Goal: Information Seeking & Learning: Learn about a topic

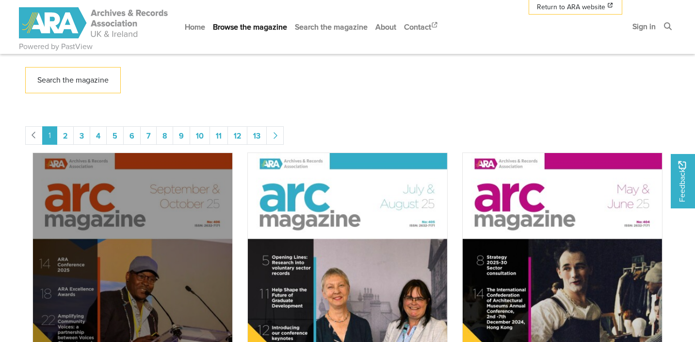
scroll to position [321, 0]
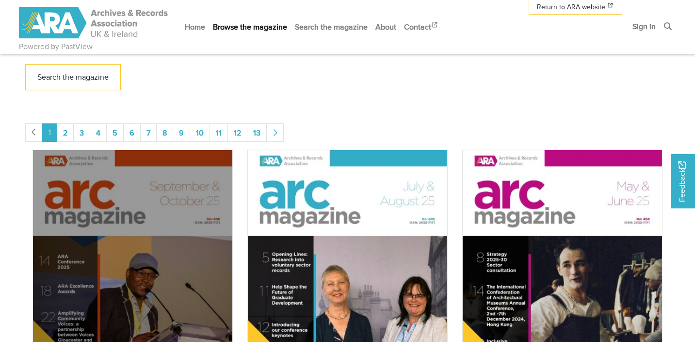
click at [191, 228] on img "Issue" at bounding box center [133, 290] width 200 height 283
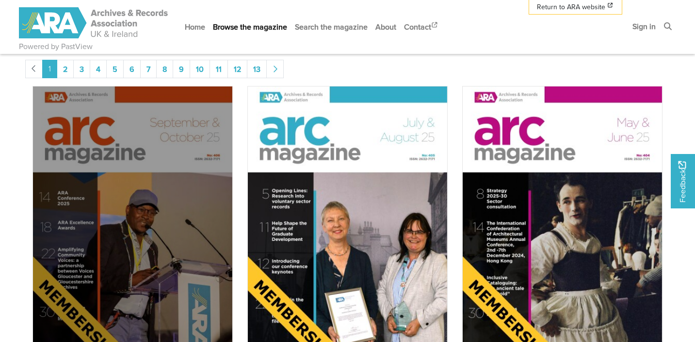
scroll to position [436, 0]
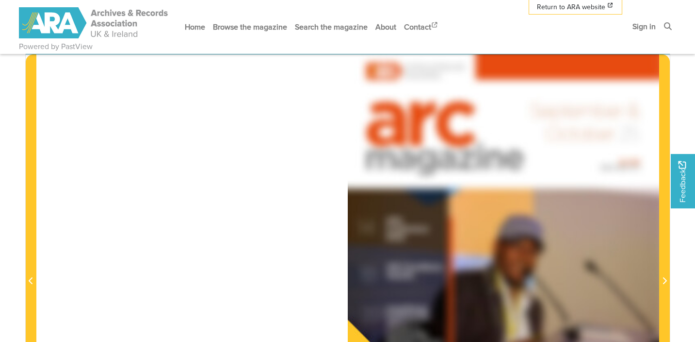
scroll to position [145, 0]
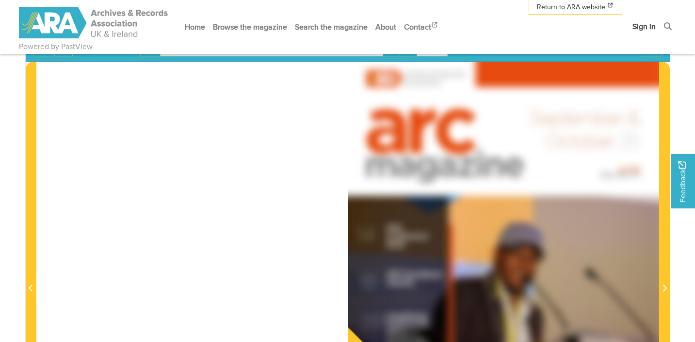
click at [651, 26] on link "Sign in" at bounding box center [644, 27] width 31 height 26
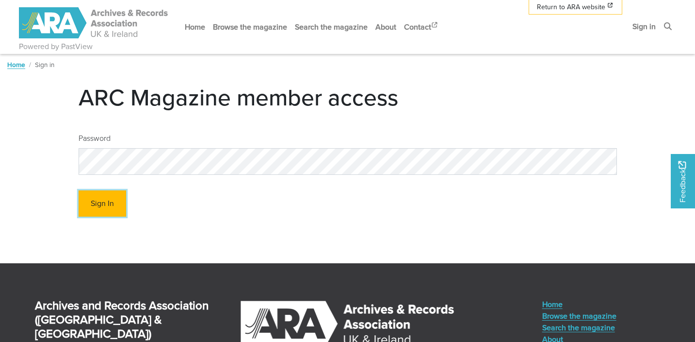
click at [95, 203] on button "Sign In" at bounding box center [103, 203] width 48 height 27
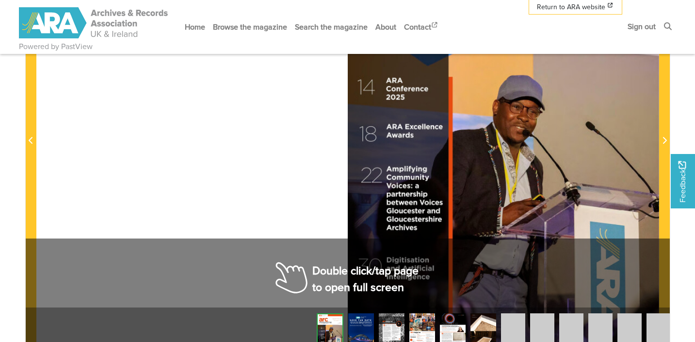
scroll to position [291, 0]
click at [353, 328] on img at bounding box center [361, 330] width 26 height 36
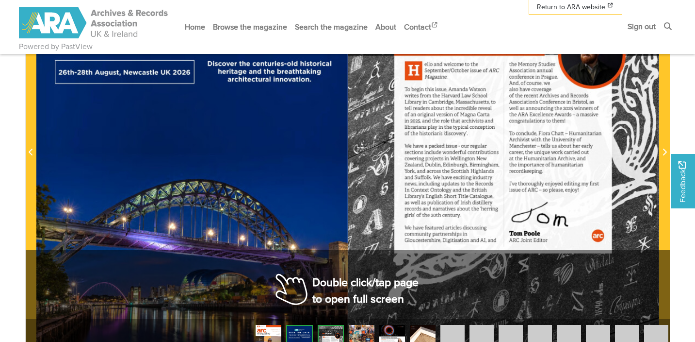
scroll to position [291, 0]
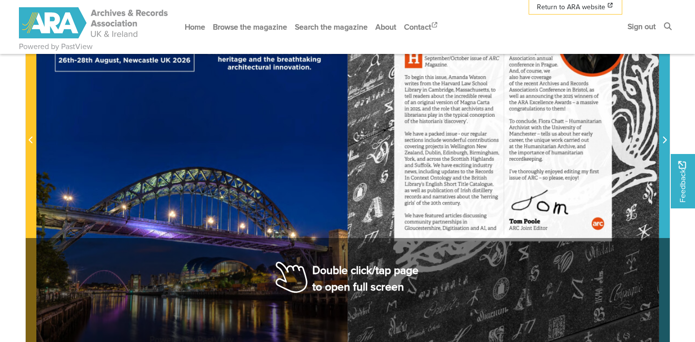
click at [662, 137] on icon "Next Page" at bounding box center [664, 140] width 5 height 8
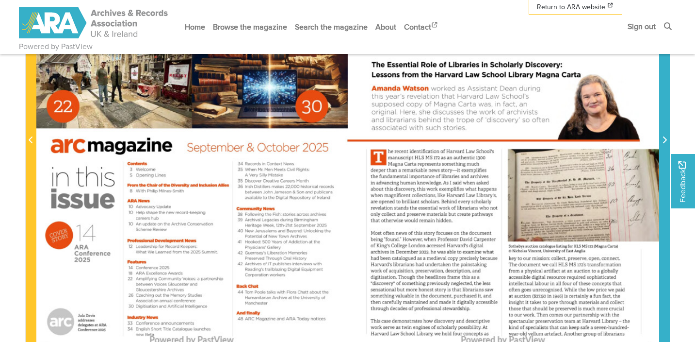
click at [662, 138] on icon "Next Page" at bounding box center [664, 140] width 5 height 8
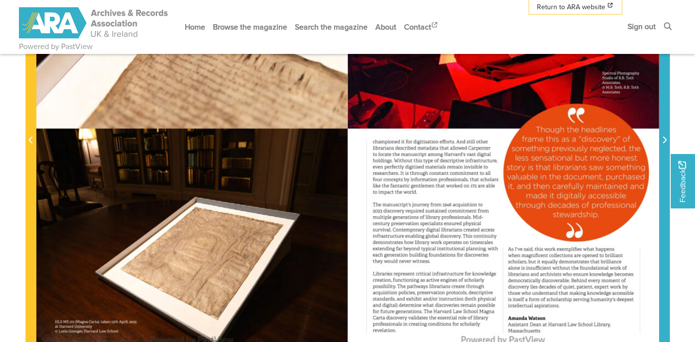
click at [662, 138] on icon "Next Page" at bounding box center [664, 140] width 5 height 8
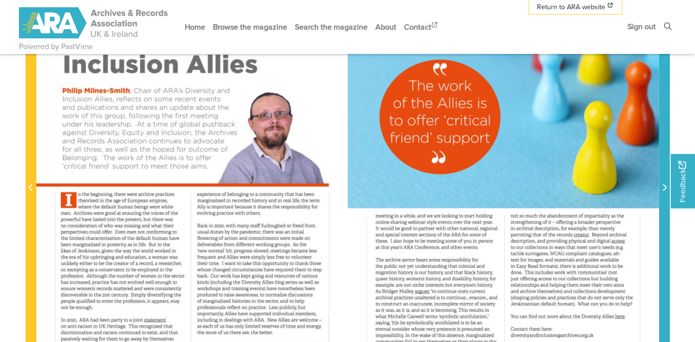
scroll to position [242, 0]
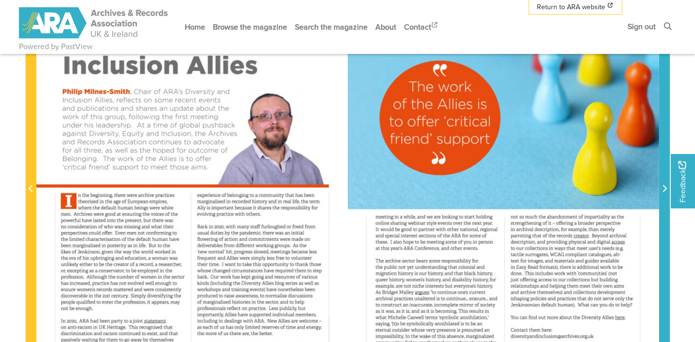
click at [661, 189] on span "Next Page" at bounding box center [665, 189] width 10 height 12
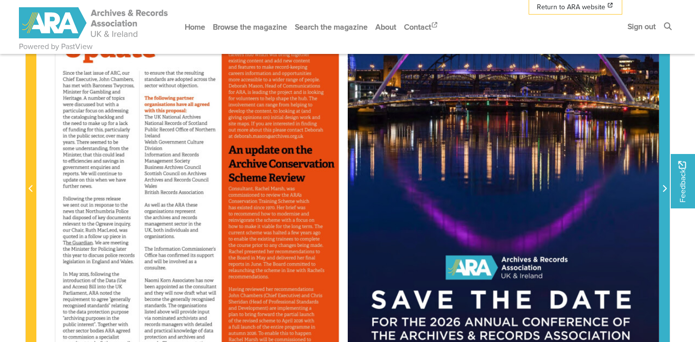
click at [661, 189] on span "Next Page" at bounding box center [665, 189] width 10 height 12
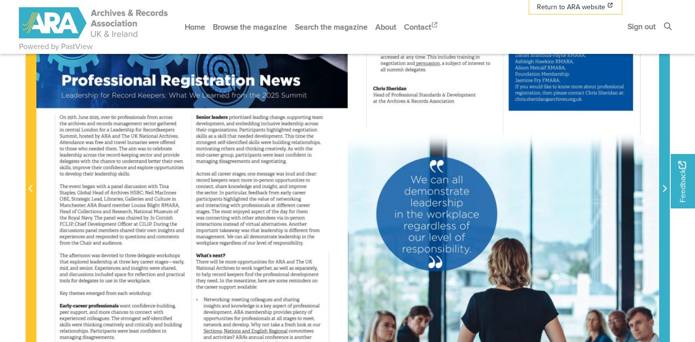
click at [661, 189] on span "Next Page" at bounding box center [665, 189] width 10 height 12
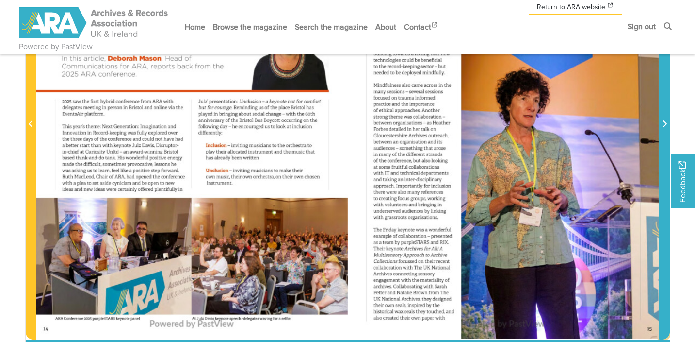
scroll to position [291, 0]
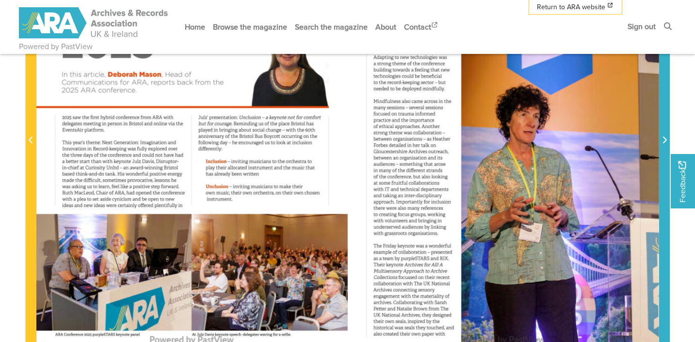
click at [666, 138] on icon "Next Page" at bounding box center [664, 140] width 5 height 8
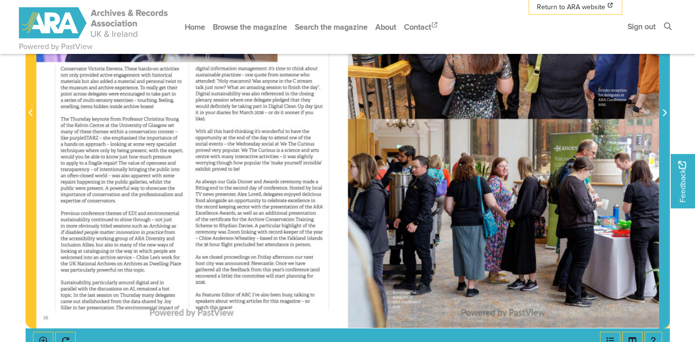
scroll to position [339, 0]
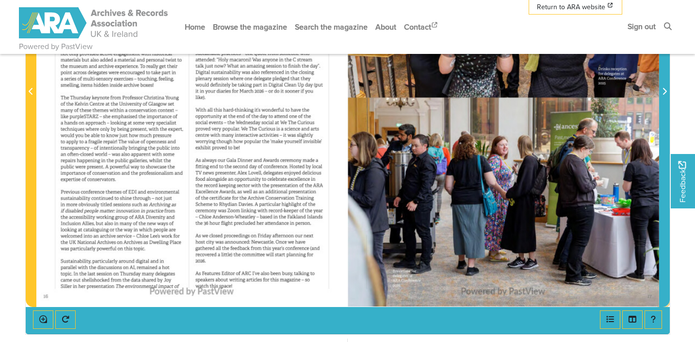
click at [664, 91] on icon "Next Page" at bounding box center [664, 91] width 5 height 8
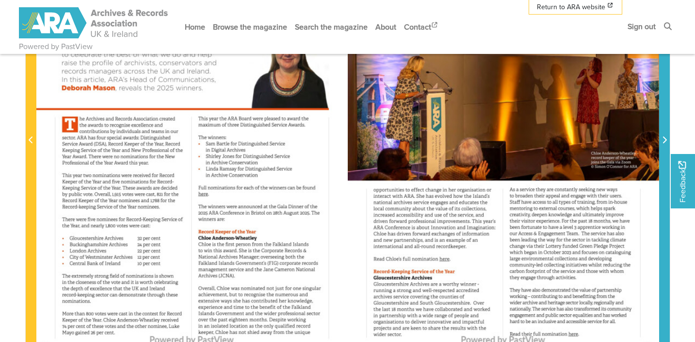
scroll to position [339, 0]
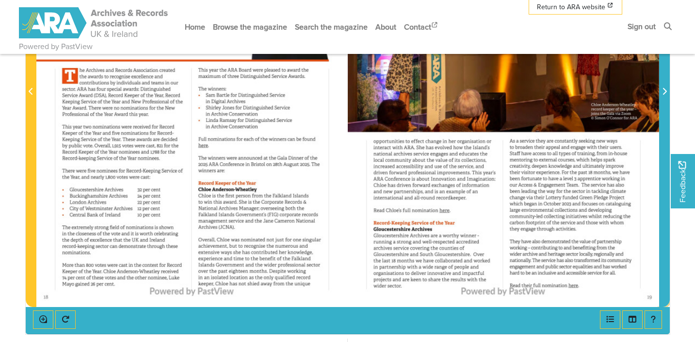
click at [664, 95] on span "Next Page" at bounding box center [665, 92] width 10 height 12
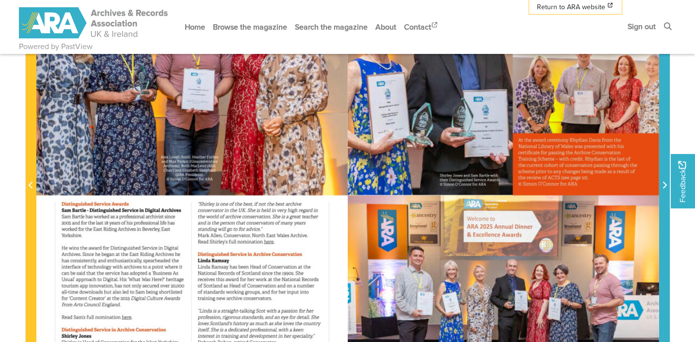
scroll to position [291, 0]
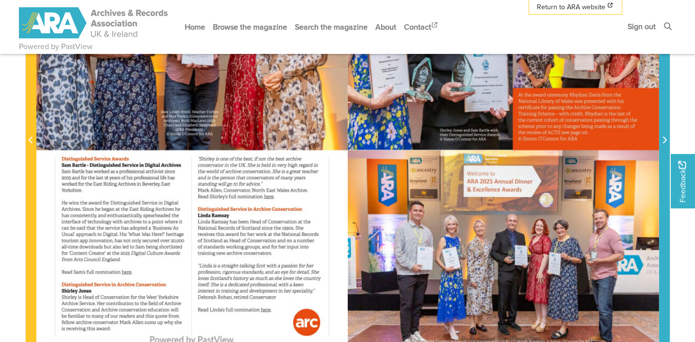
click at [663, 136] on icon "Next Page" at bounding box center [664, 140] width 5 height 8
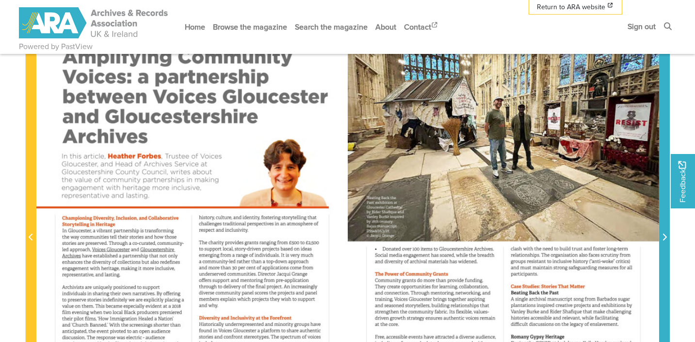
scroll to position [145, 0]
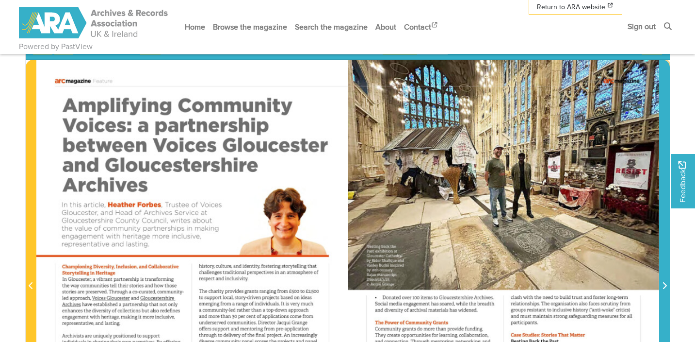
click at [663, 185] on span "Next Page" at bounding box center [665, 280] width 10 height 440
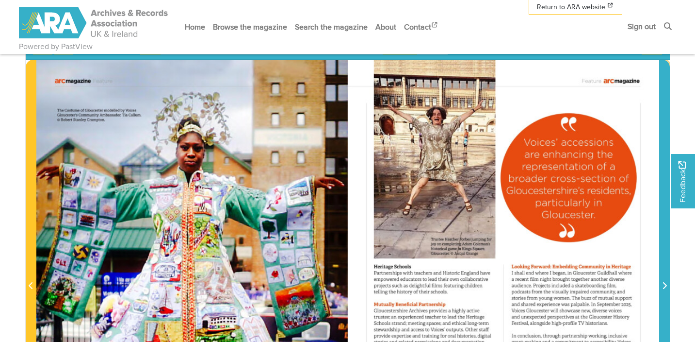
click at [663, 185] on span "Next Page" at bounding box center [665, 280] width 10 height 440
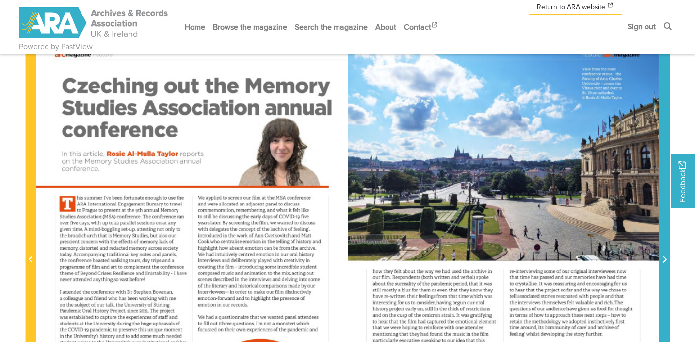
scroll to position [194, 0]
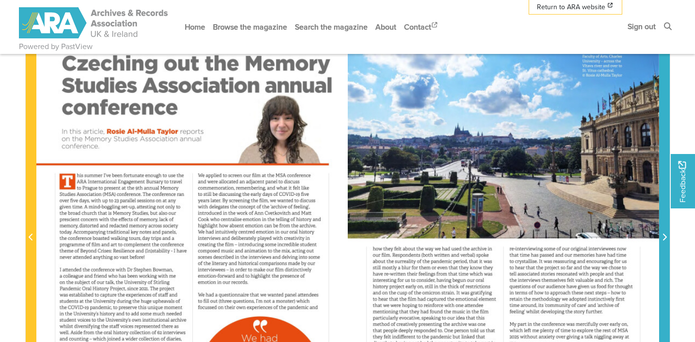
click at [663, 234] on icon "Next Page" at bounding box center [665, 236] width 4 height 7
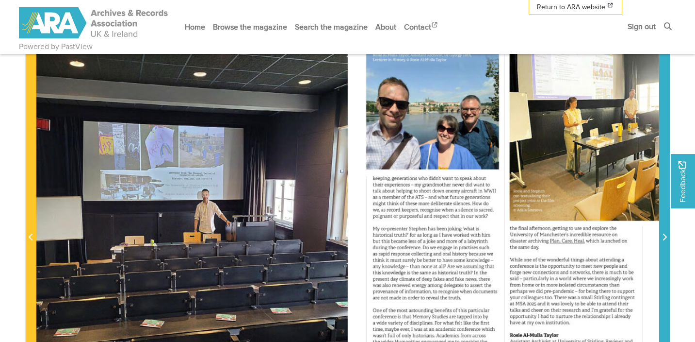
click at [663, 234] on icon "Next Page" at bounding box center [665, 236] width 4 height 7
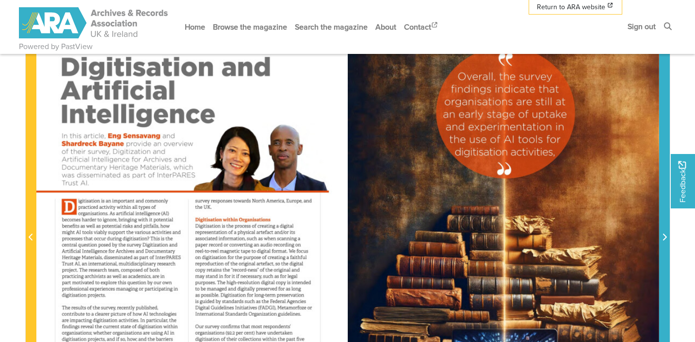
click at [663, 234] on icon "Next Page" at bounding box center [665, 236] width 4 height 7
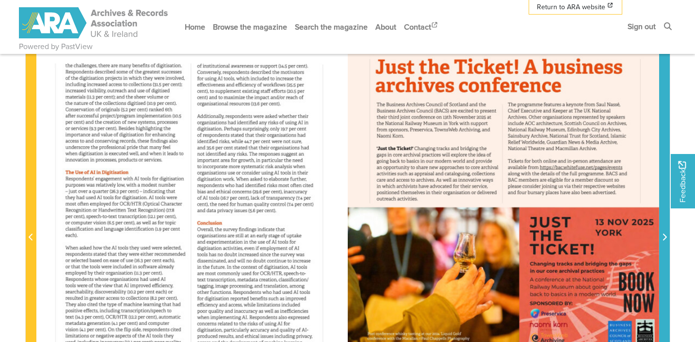
click at [663, 234] on icon "Next Page" at bounding box center [665, 236] width 4 height 7
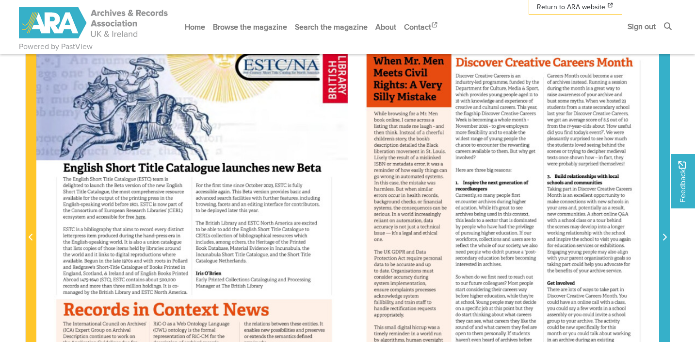
click at [663, 234] on icon "Next Page" at bounding box center [665, 236] width 4 height 7
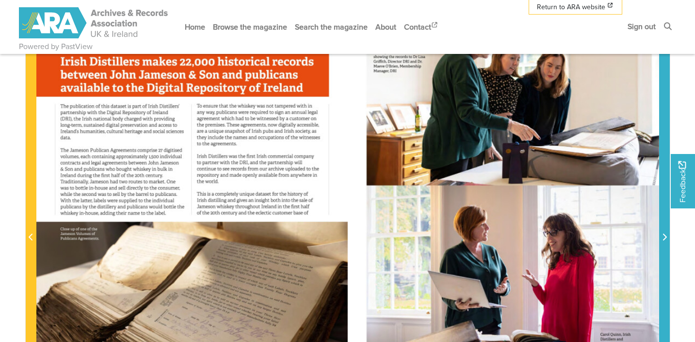
click at [663, 234] on icon "Next Page" at bounding box center [665, 236] width 4 height 7
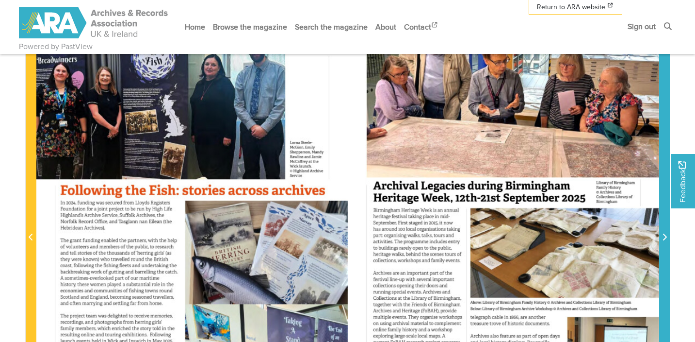
click at [663, 234] on icon "Next Page" at bounding box center [665, 236] width 4 height 7
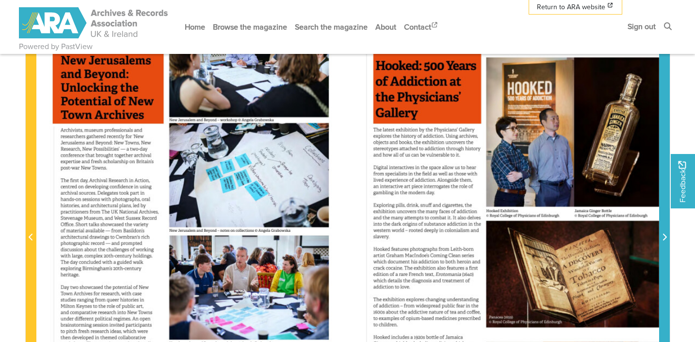
click at [663, 234] on icon "Next Page" at bounding box center [665, 236] width 4 height 7
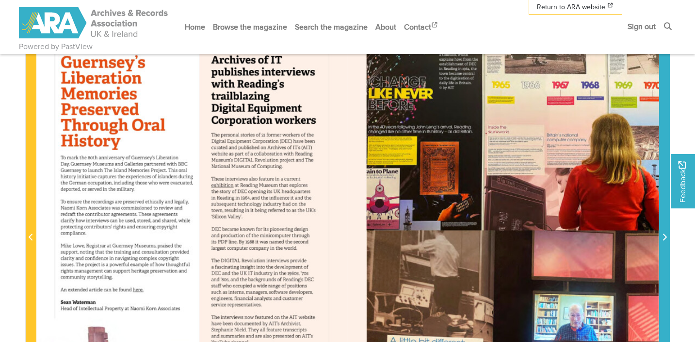
click at [663, 234] on icon "Next Page" at bounding box center [665, 236] width 4 height 7
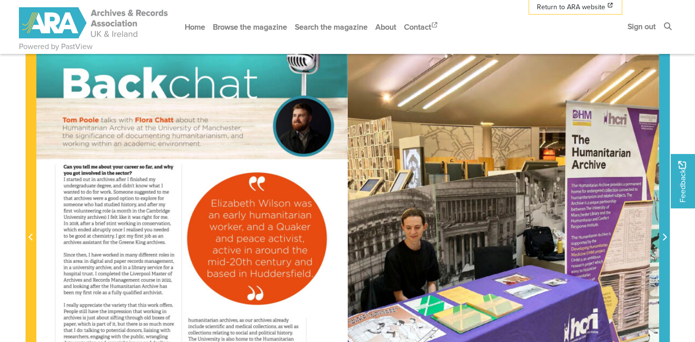
click at [663, 234] on icon "Next Page" at bounding box center [665, 236] width 4 height 7
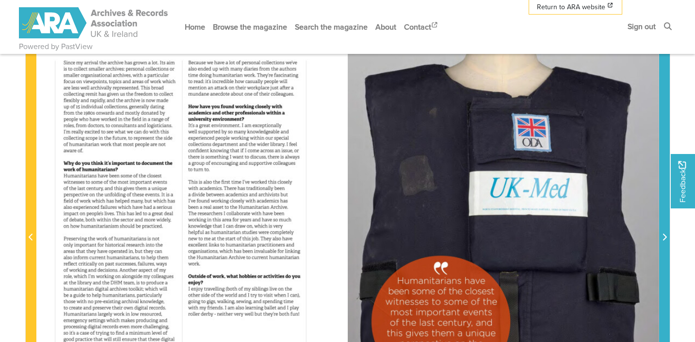
click at [663, 234] on icon "Next Page" at bounding box center [665, 236] width 4 height 7
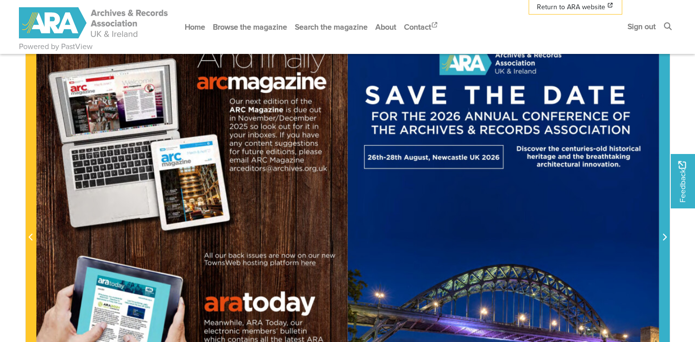
click at [663, 234] on icon "Next Page" at bounding box center [665, 236] width 4 height 7
click at [664, 241] on icon "Next Page" at bounding box center [664, 237] width 5 height 8
click at [665, 237] on icon "Next Page" at bounding box center [664, 237] width 5 height 8
